Goal: Task Accomplishment & Management: Complete application form

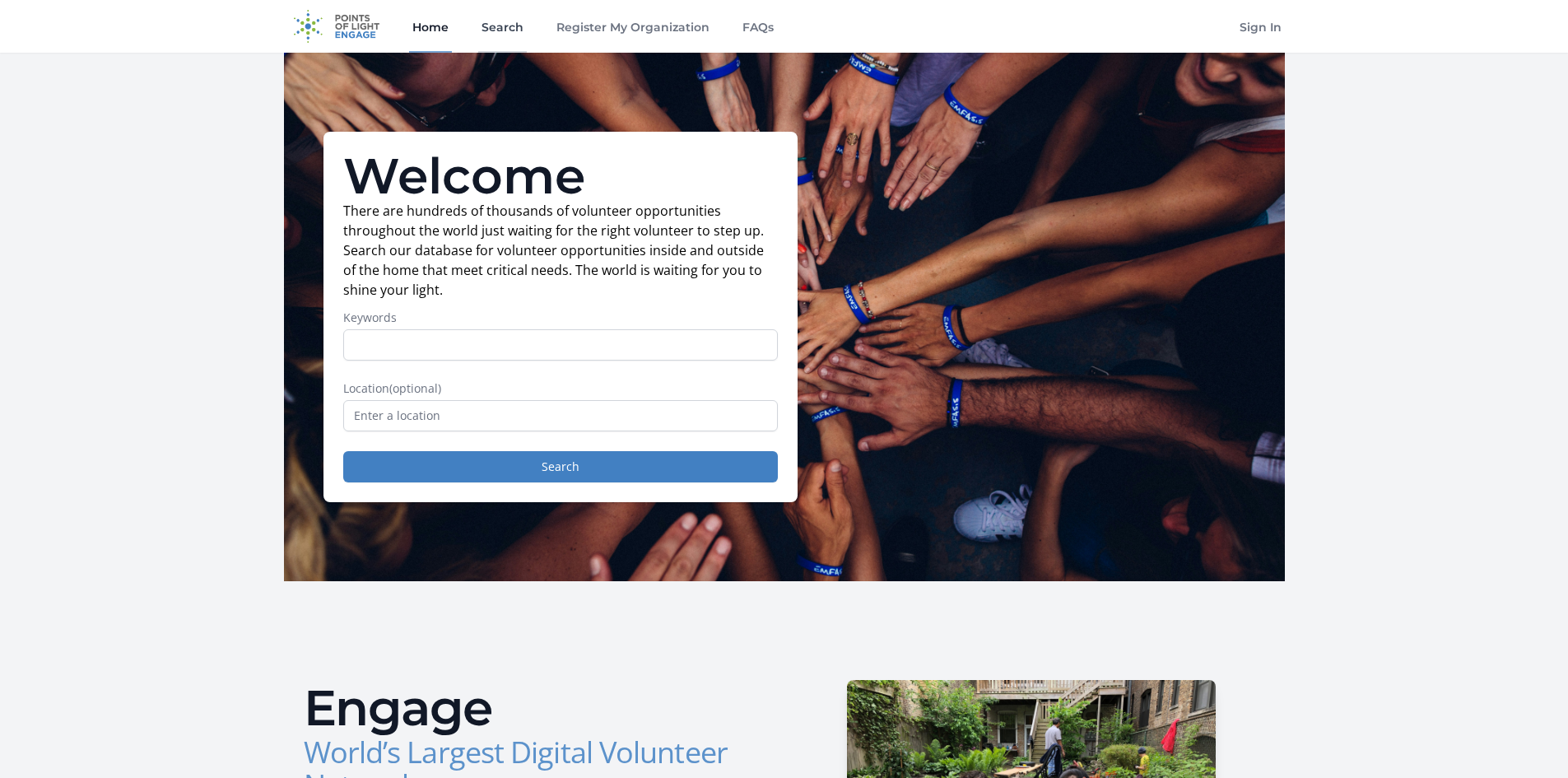
click at [487, 29] on link "Search" at bounding box center [503, 26] width 49 height 52
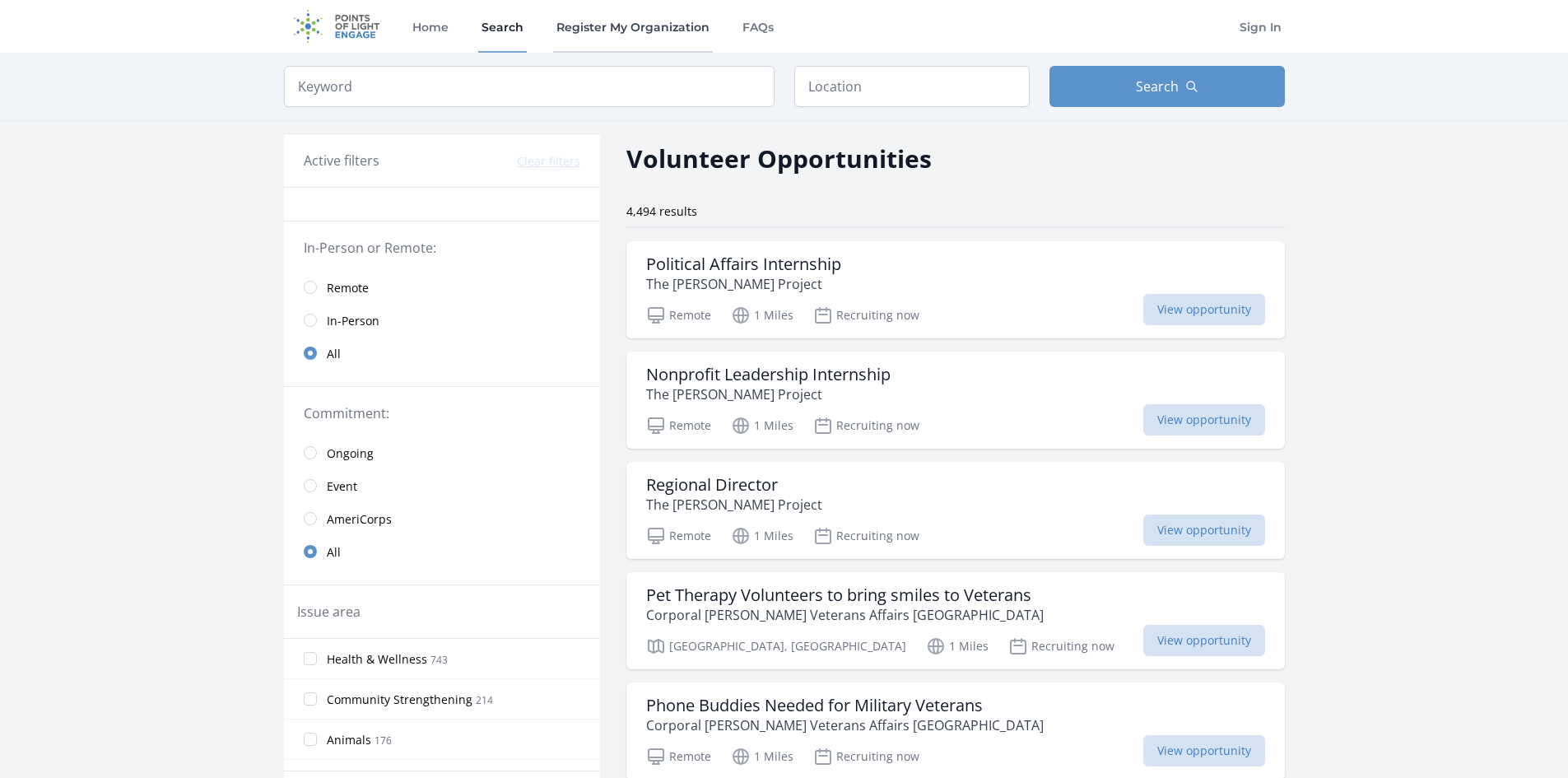
click at [658, 25] on link "Register My Organization" at bounding box center [633, 26] width 160 height 52
